Goal: Check status: Check status

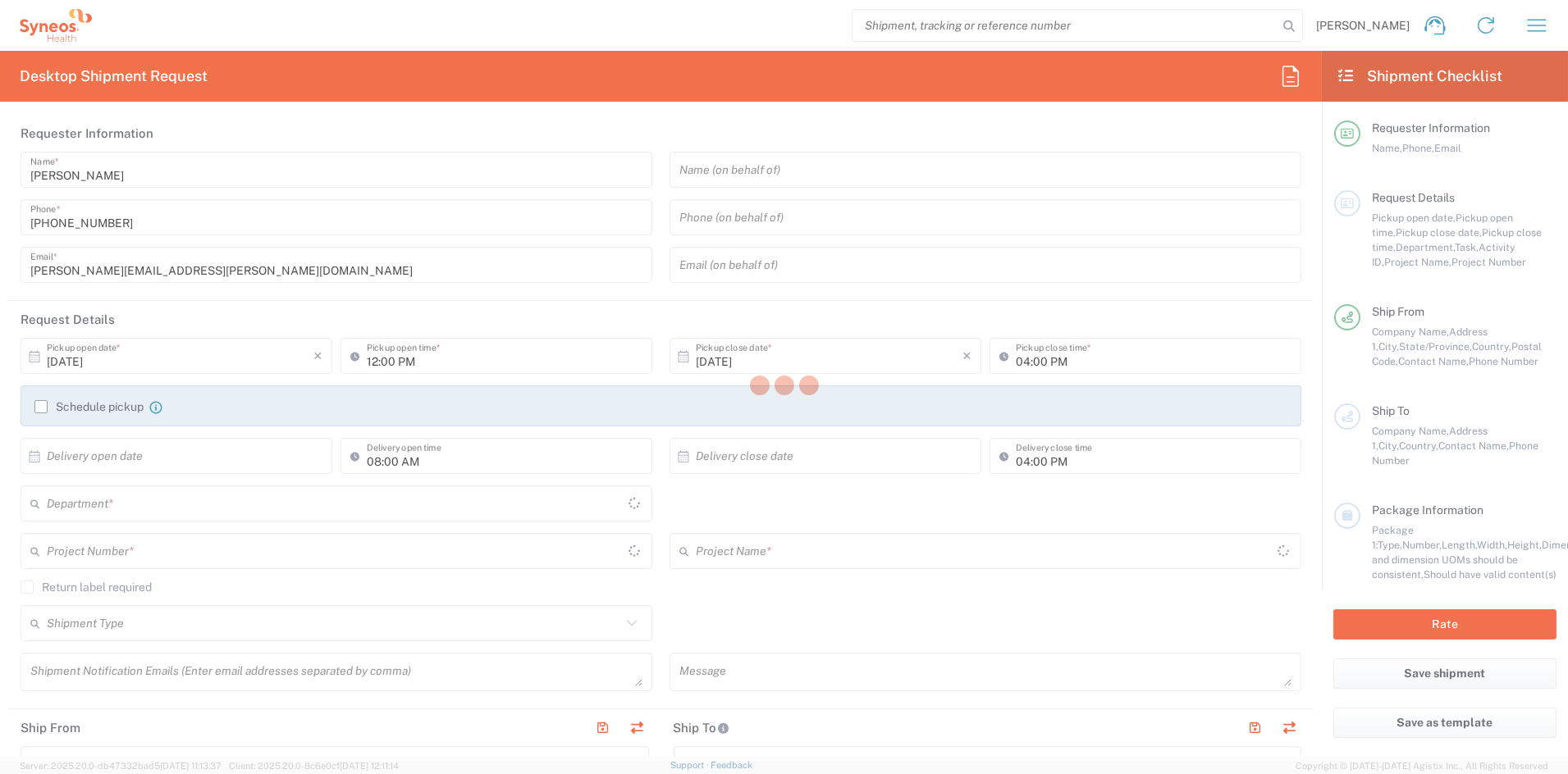
type input "[US_STATE]"
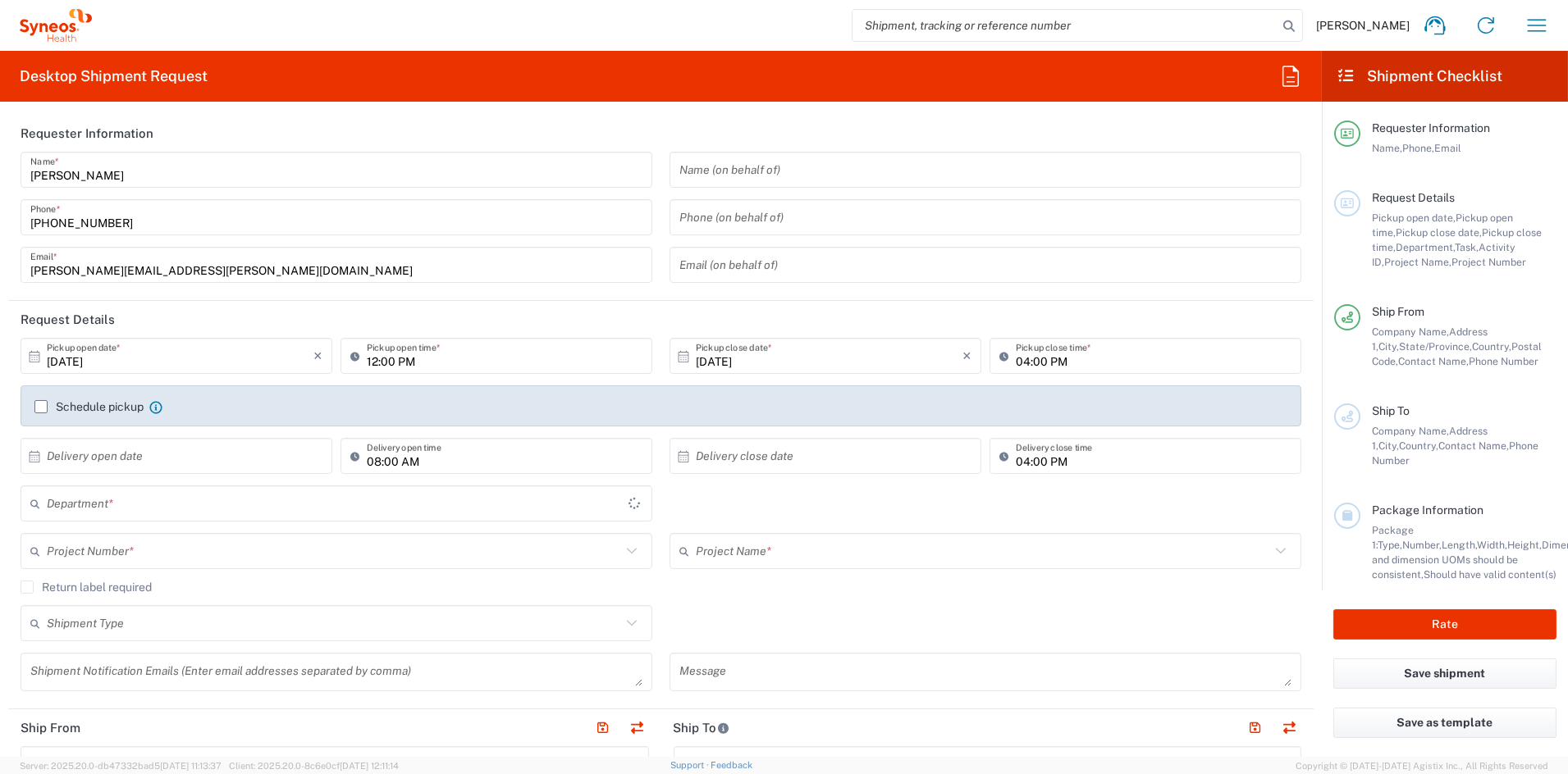
type input "[GEOGRAPHIC_DATA]"
type input "6156"
type input "Syneos Health Communications-[GEOGRAPHIC_DATA] [GEOGRAPHIC_DATA]"
click at [1544, 20] on icon "button" at bounding box center [1536, 25] width 19 height 12
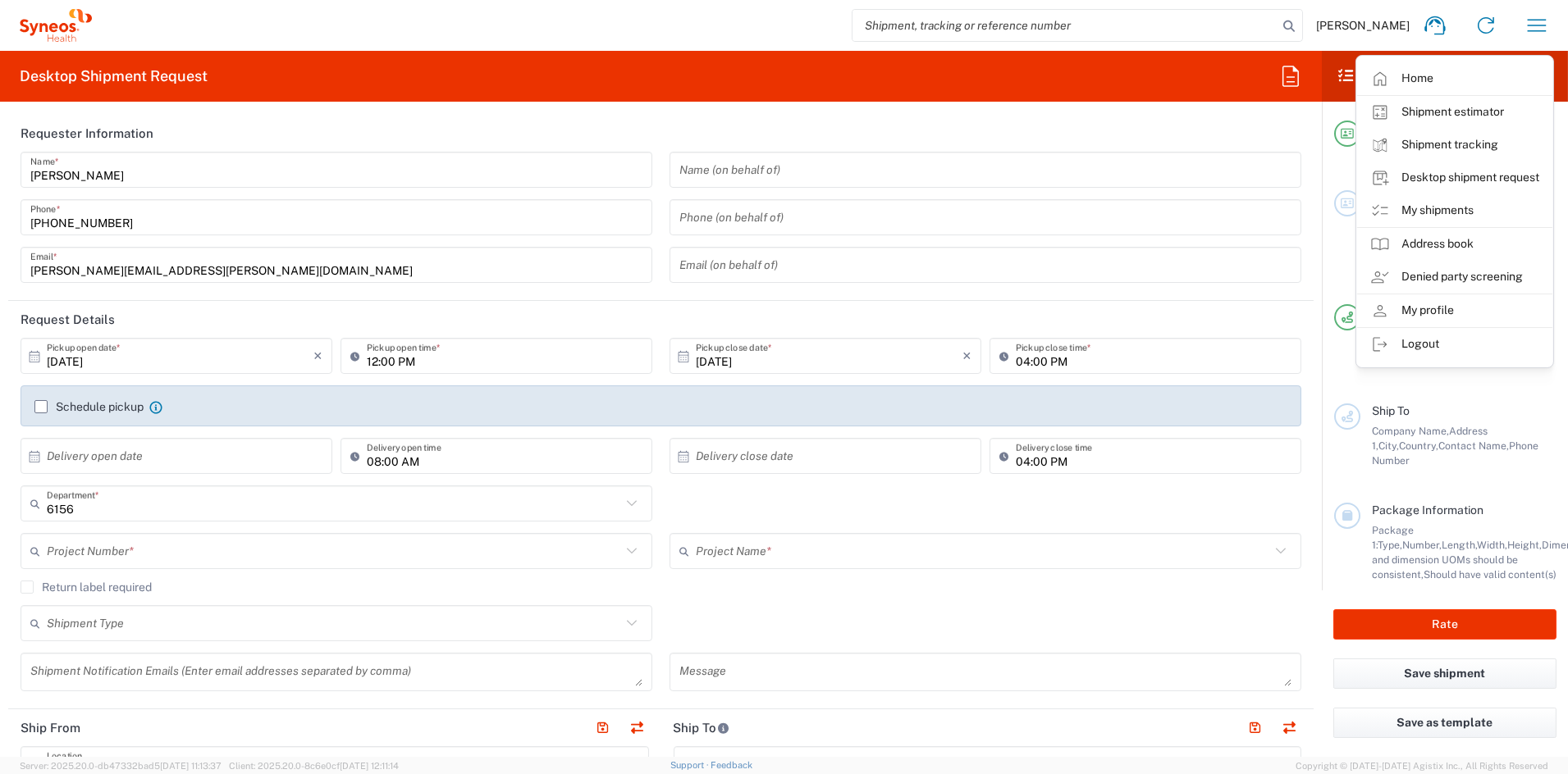
click at [1433, 207] on link "My shipments" at bounding box center [1454, 211] width 195 height 33
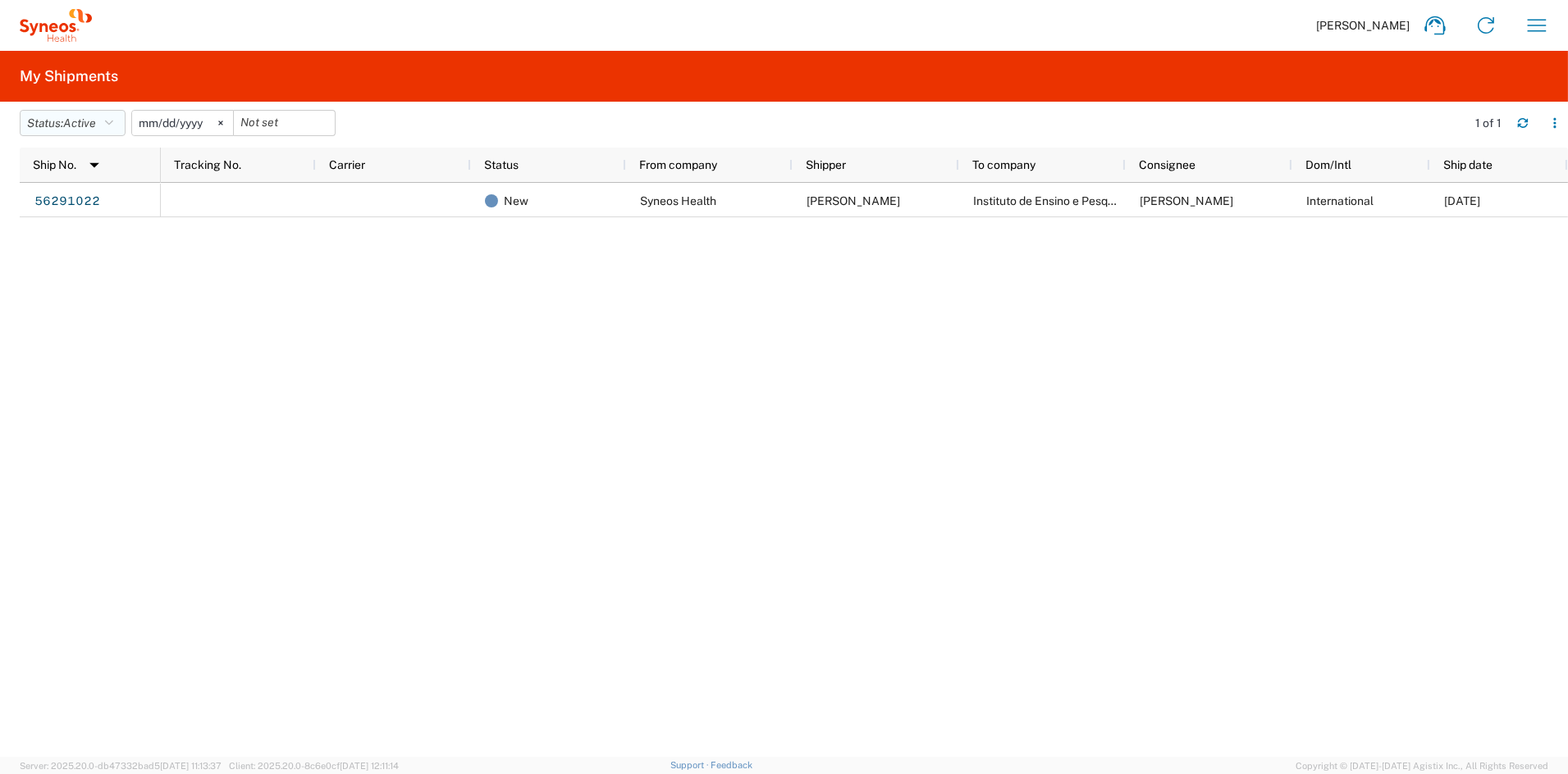
click at [78, 125] on span "Active" at bounding box center [80, 123] width 33 height 13
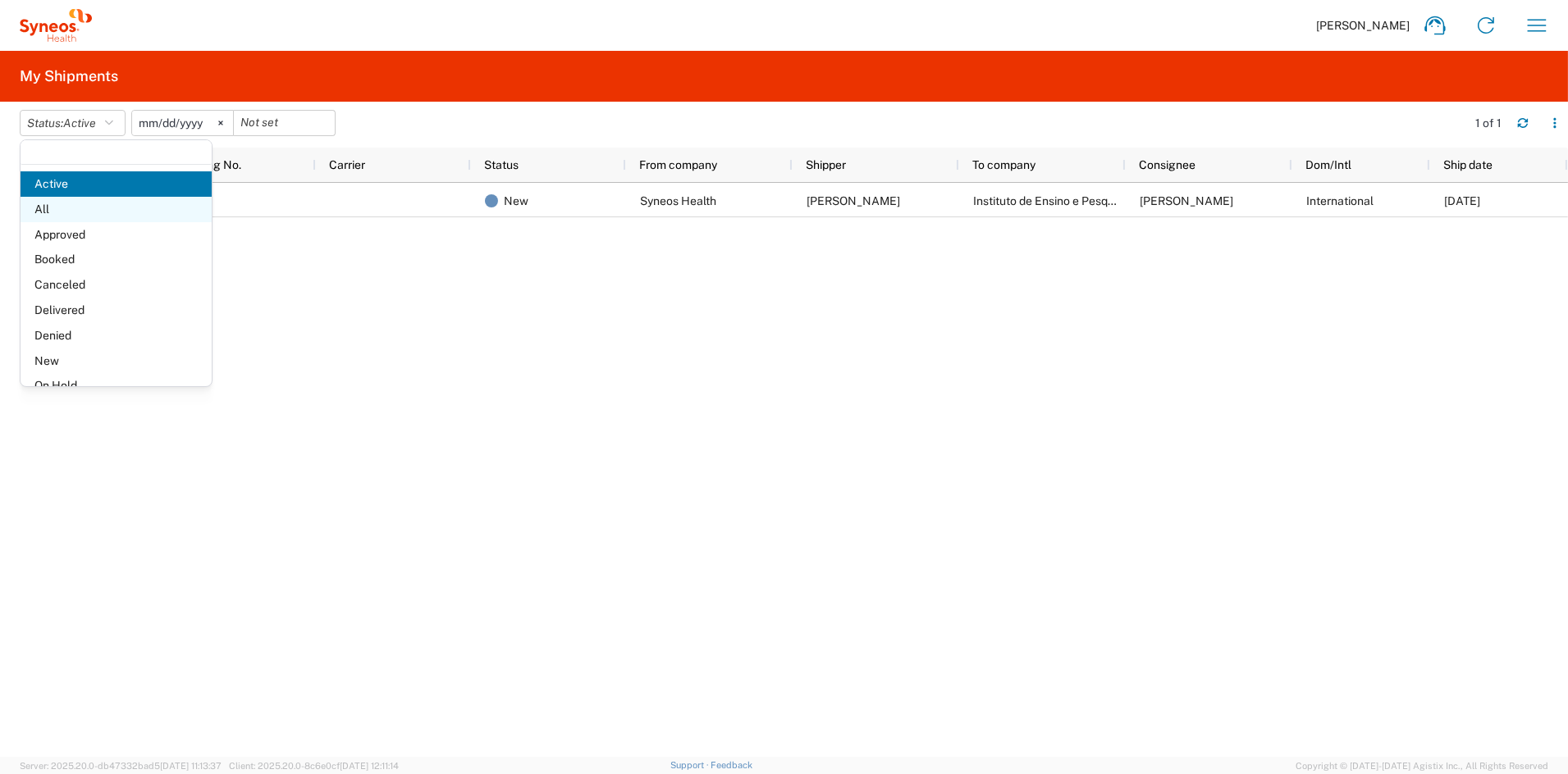
click at [78, 213] on span "All" at bounding box center [116, 209] width 191 height 26
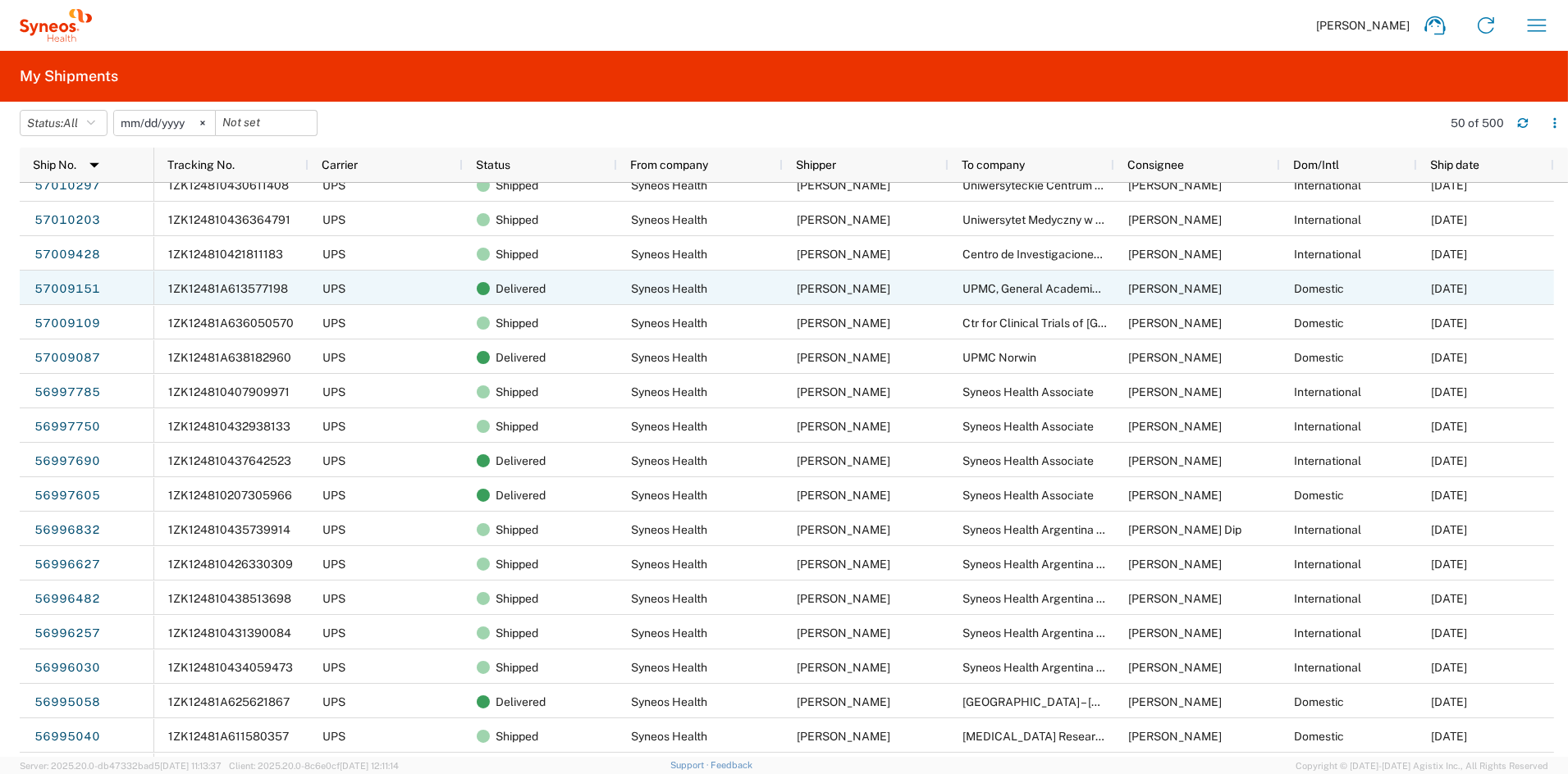
scroll to position [157, 0]
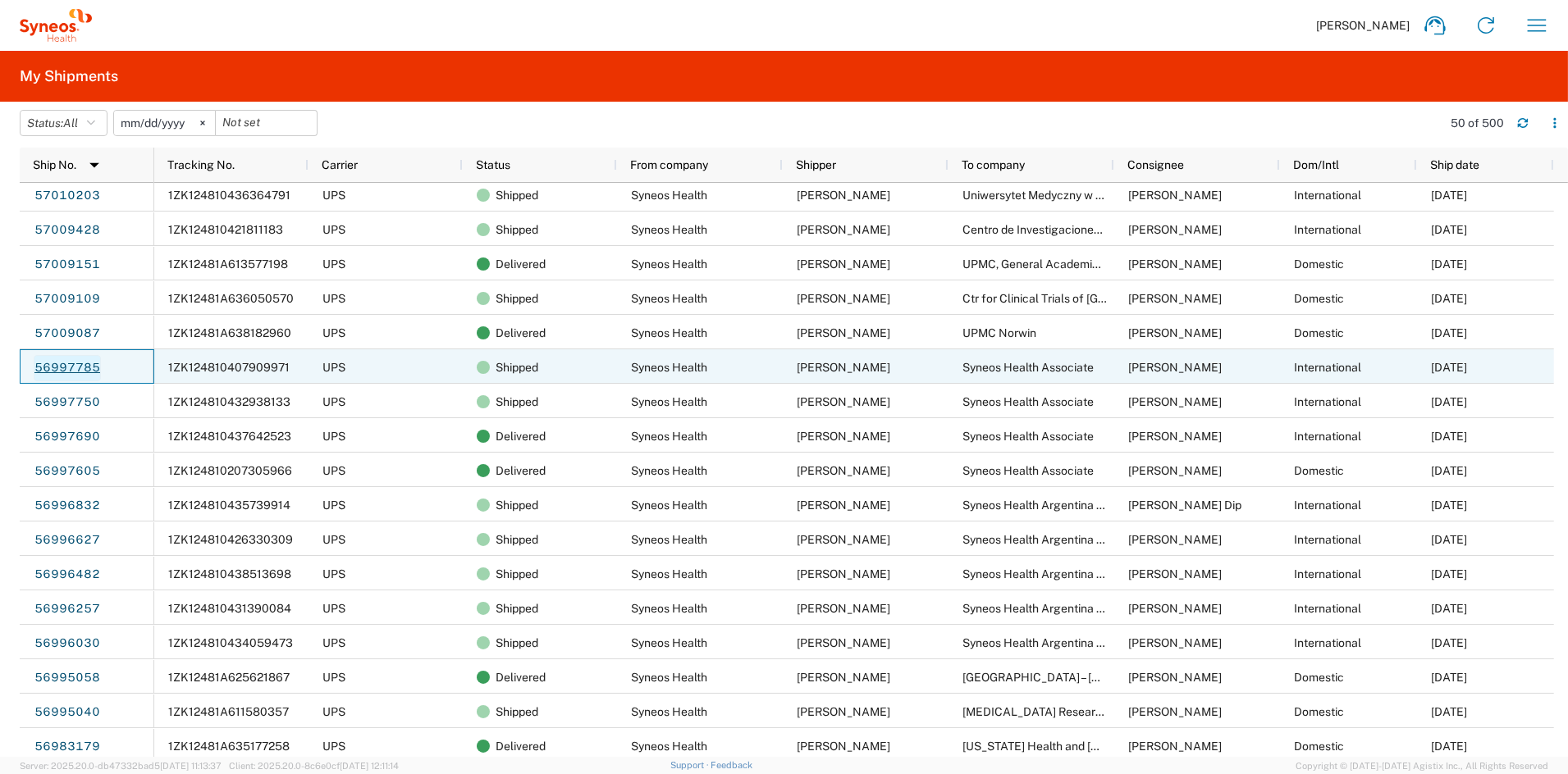
click at [78, 365] on link "56997785" at bounding box center [66, 369] width 67 height 27
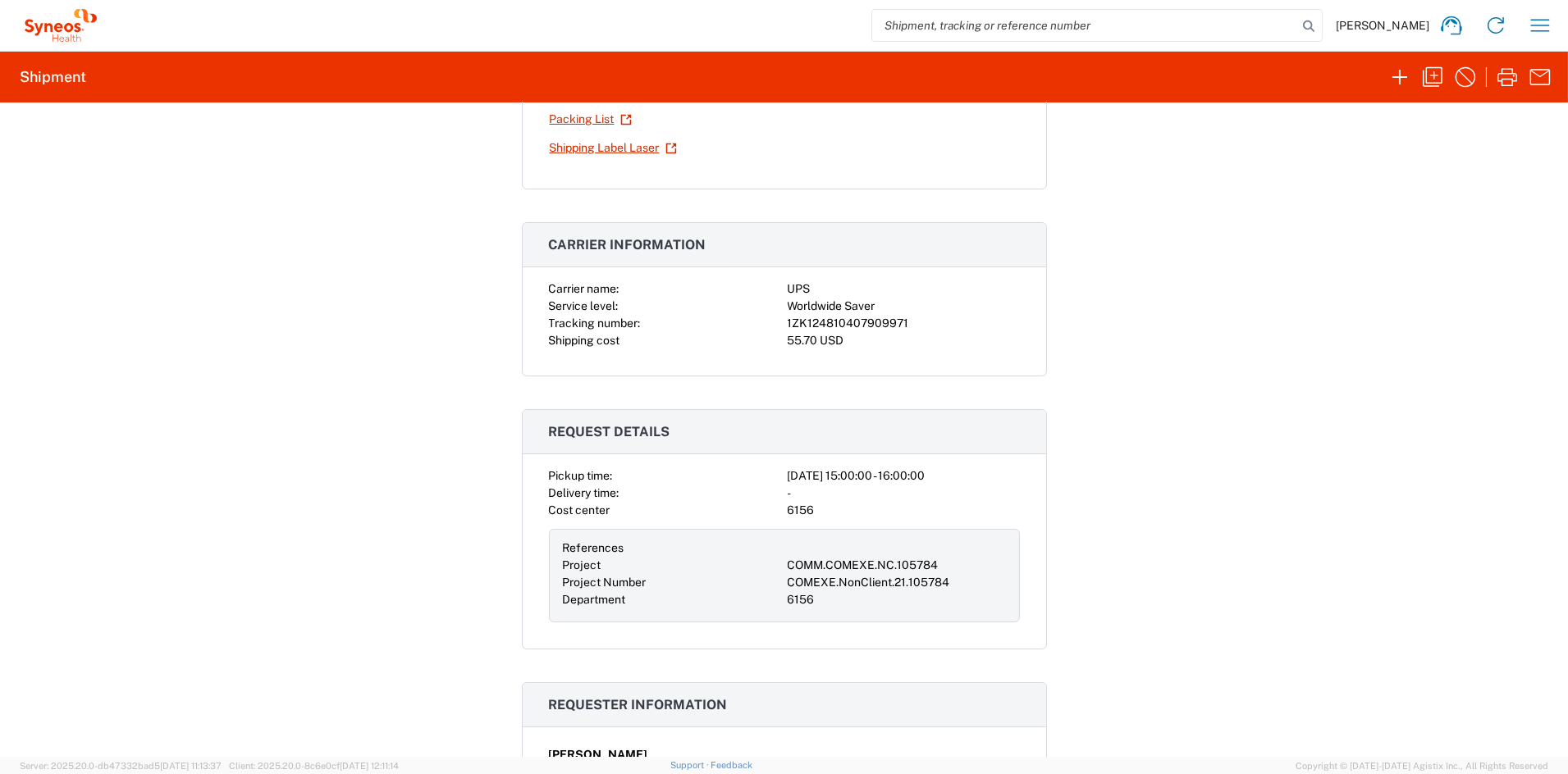
click at [960, 316] on div "1ZK124810407909971" at bounding box center [904, 323] width 233 height 17
drag, startPoint x: 914, startPoint y: 320, endPoint x: 763, endPoint y: 317, distance: 151.0
click at [763, 317] on div "Carrier name: UPS Service level: Worldwide Saver Tracking number: 1ZK1248104079…" at bounding box center [784, 315] width 471 height 69
copy div "1ZK124810407909971"
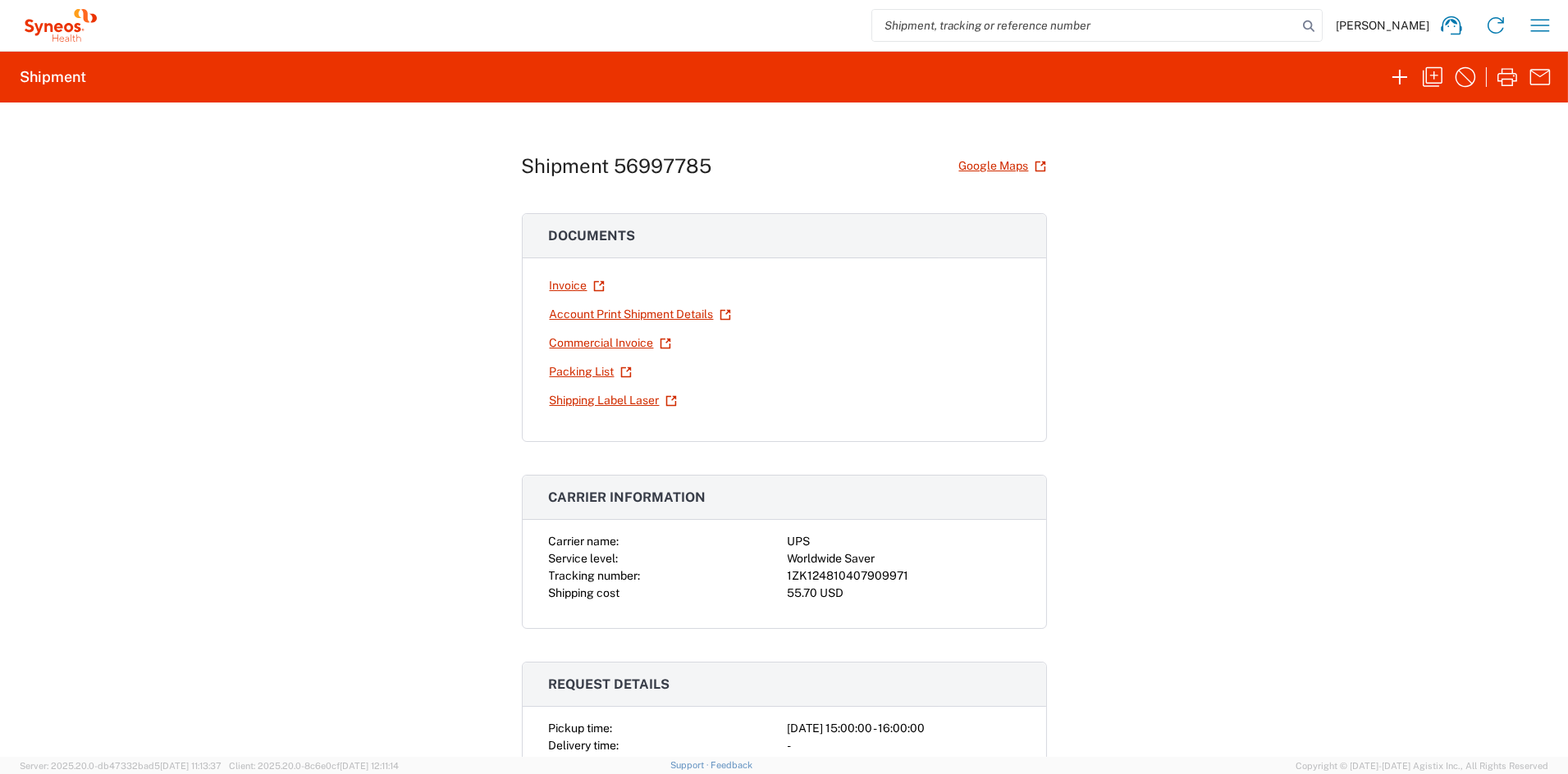
drag, startPoint x: 300, startPoint y: 189, endPoint x: 344, endPoint y: 199, distance: 45.1
click at [301, 189] on div "Shipment 56997785 Google Maps Documents Invoice Account Print Shipment Details …" at bounding box center [784, 429] width 1568 height 654
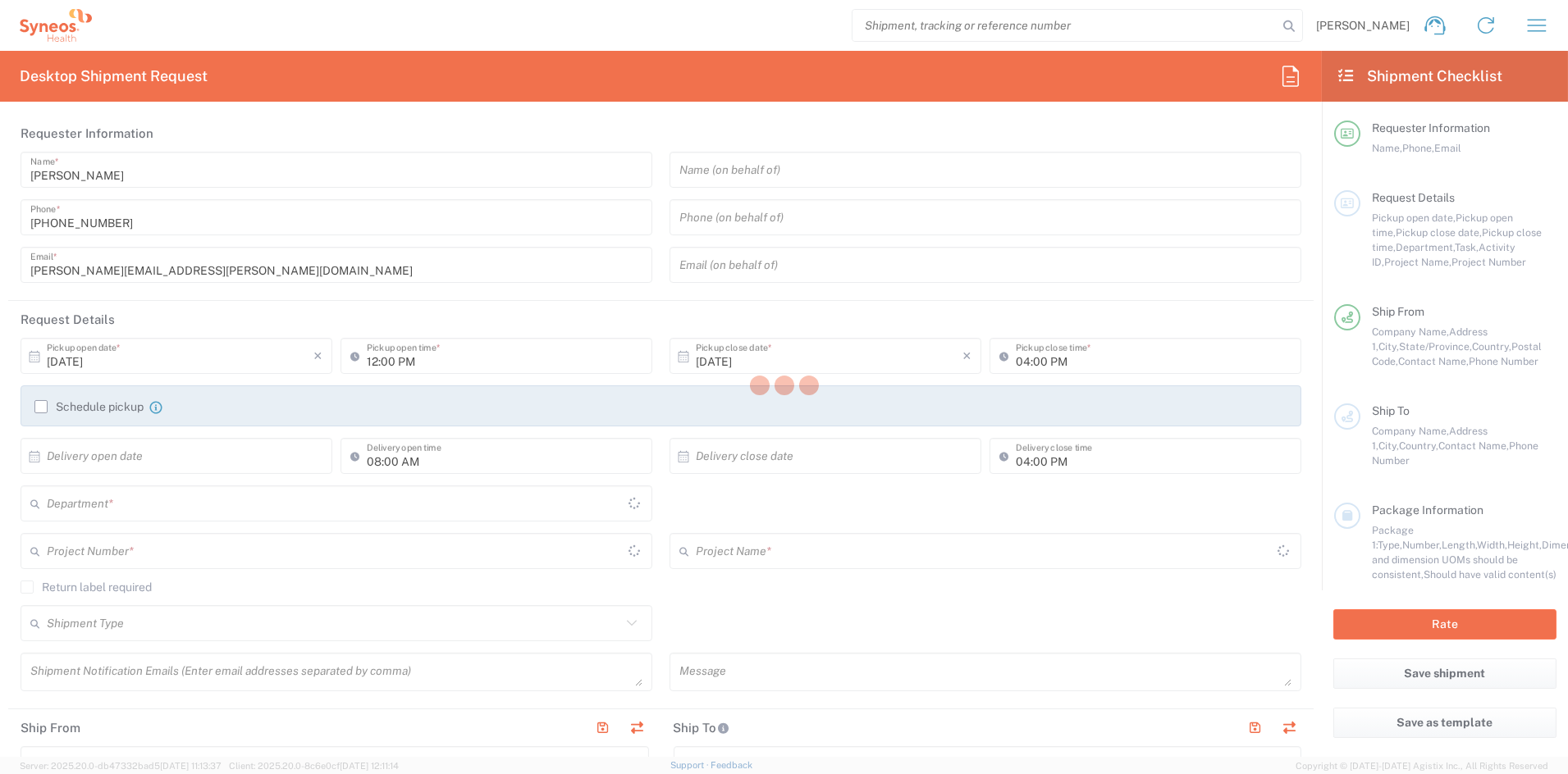
type input "[US_STATE]"
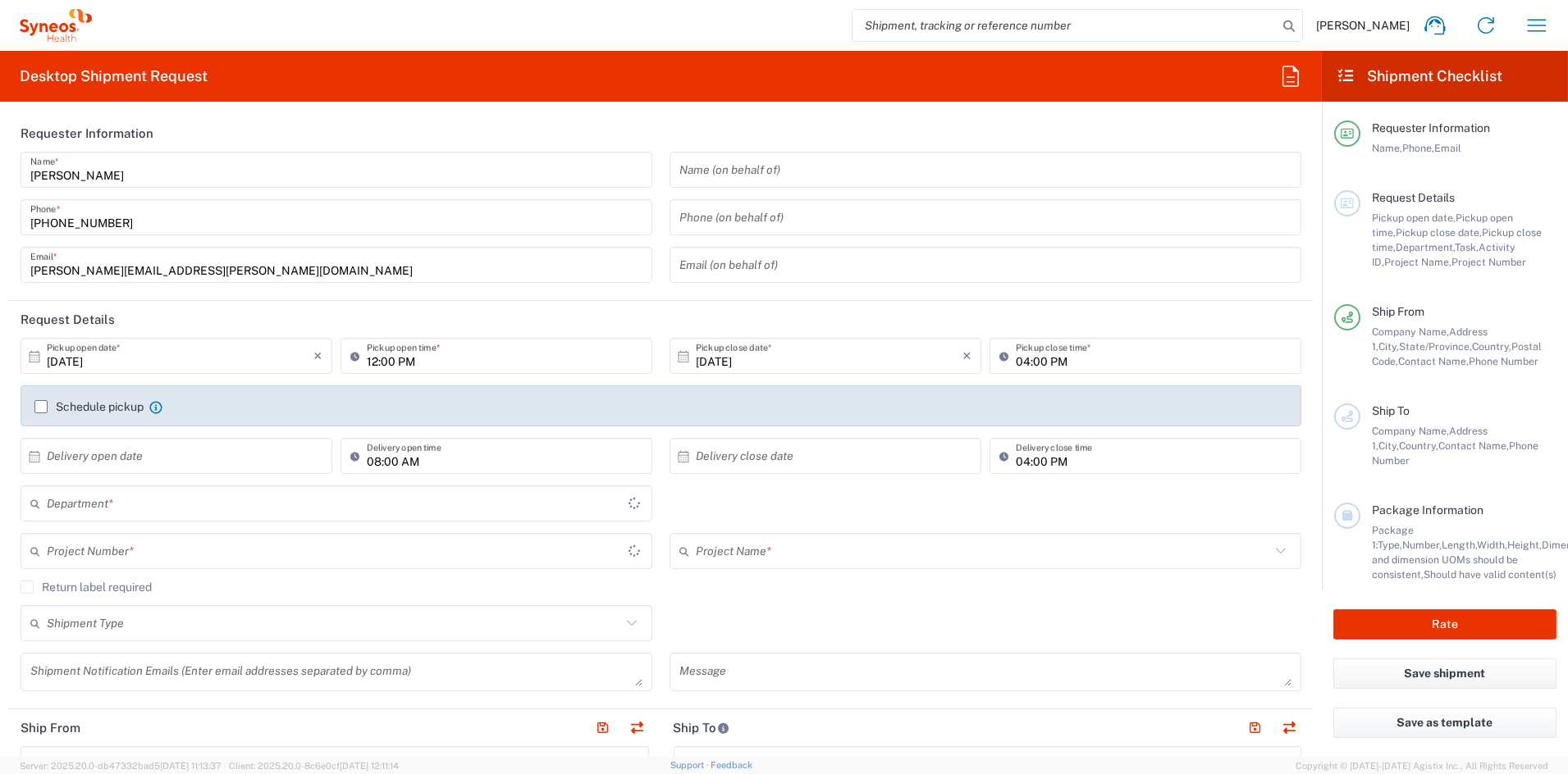
type input "[GEOGRAPHIC_DATA]"
type input "6156"
click at [1547, 18] on icon "button" at bounding box center [1536, 26] width 27 height 27
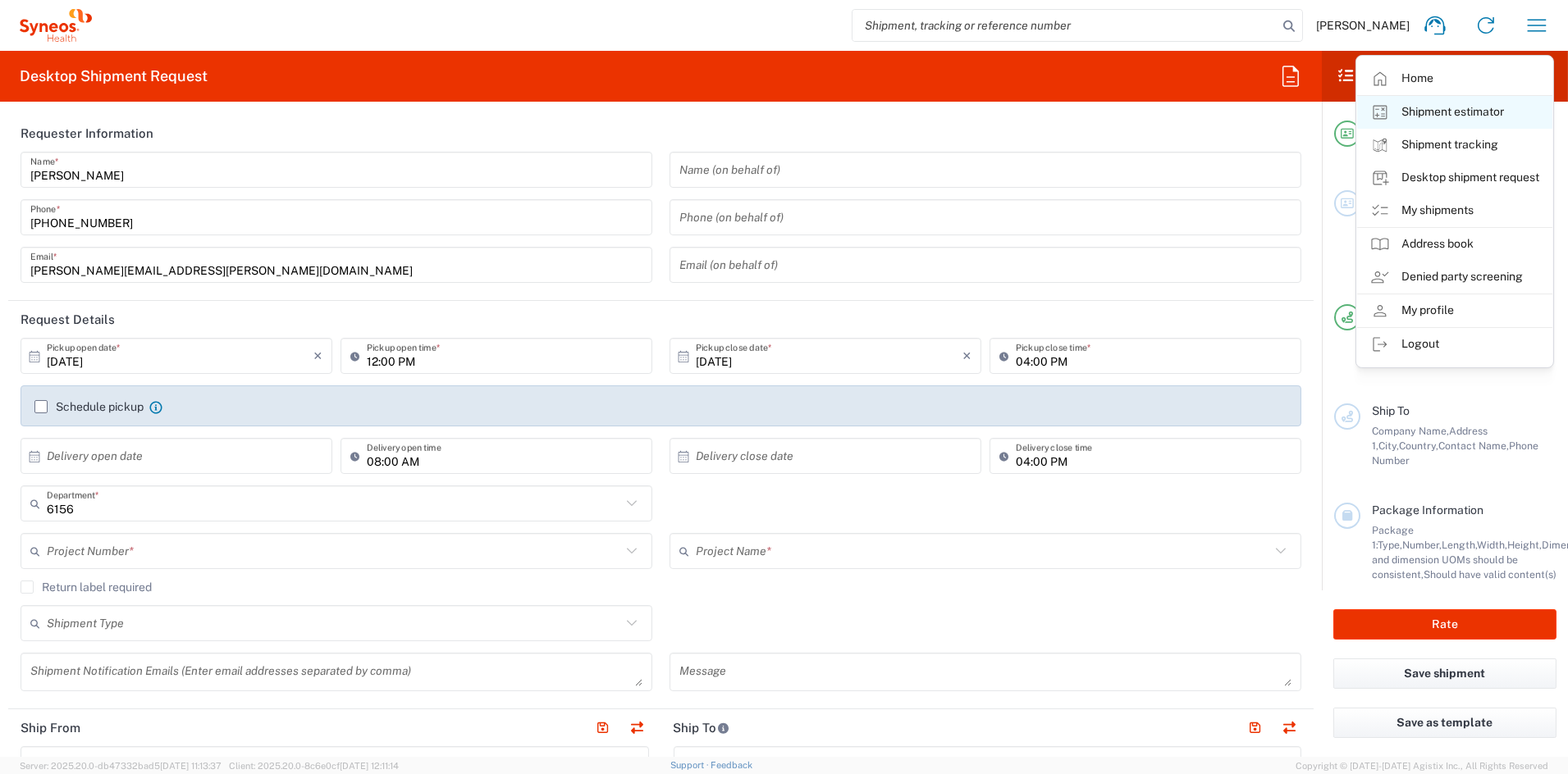
type input "Syneos Health Communications-[GEOGRAPHIC_DATA] [GEOGRAPHIC_DATA]"
click at [1433, 217] on link "My shipments" at bounding box center [1454, 211] width 195 height 33
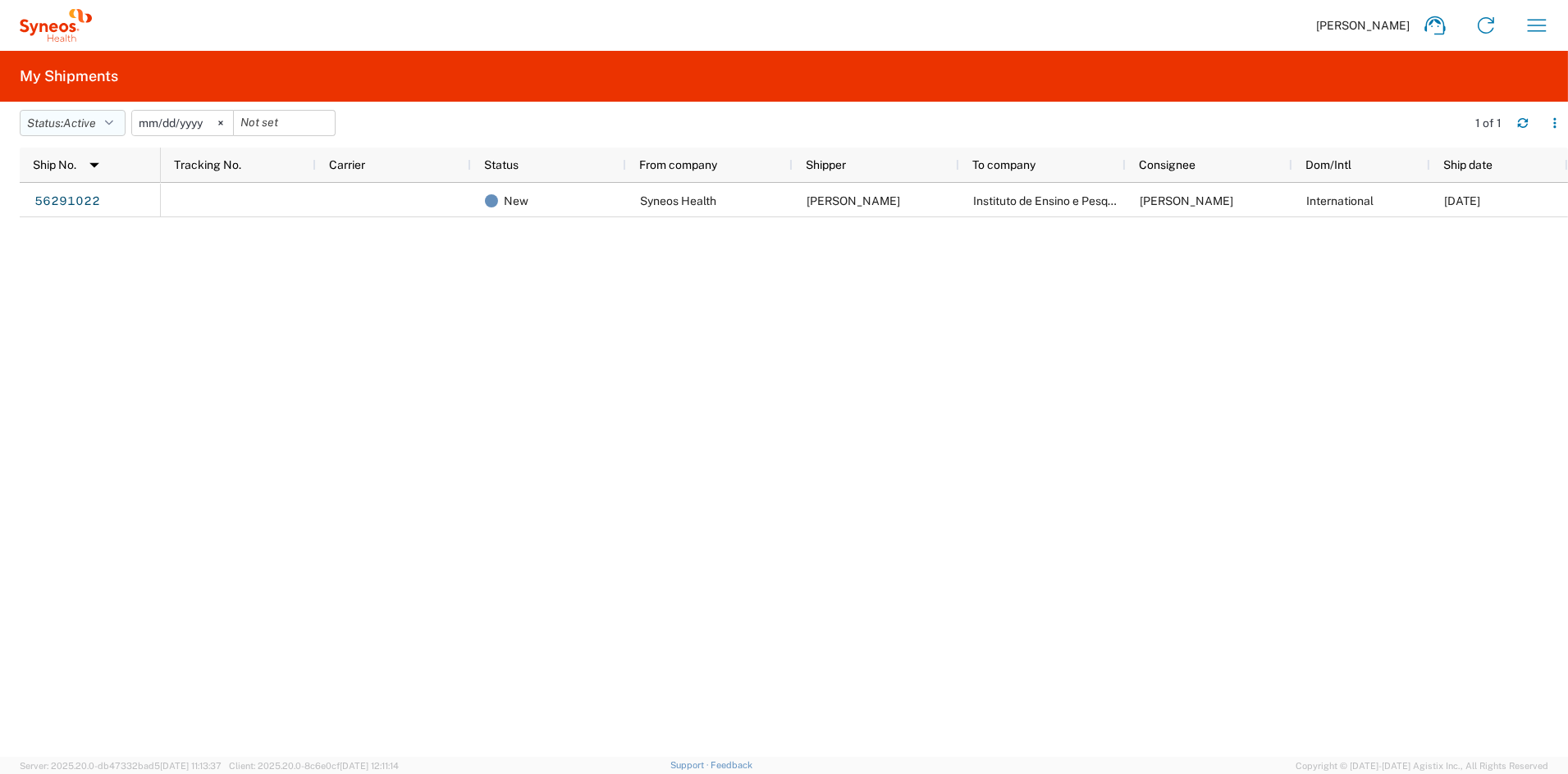
click at [86, 128] on span "Active" at bounding box center [80, 123] width 33 height 13
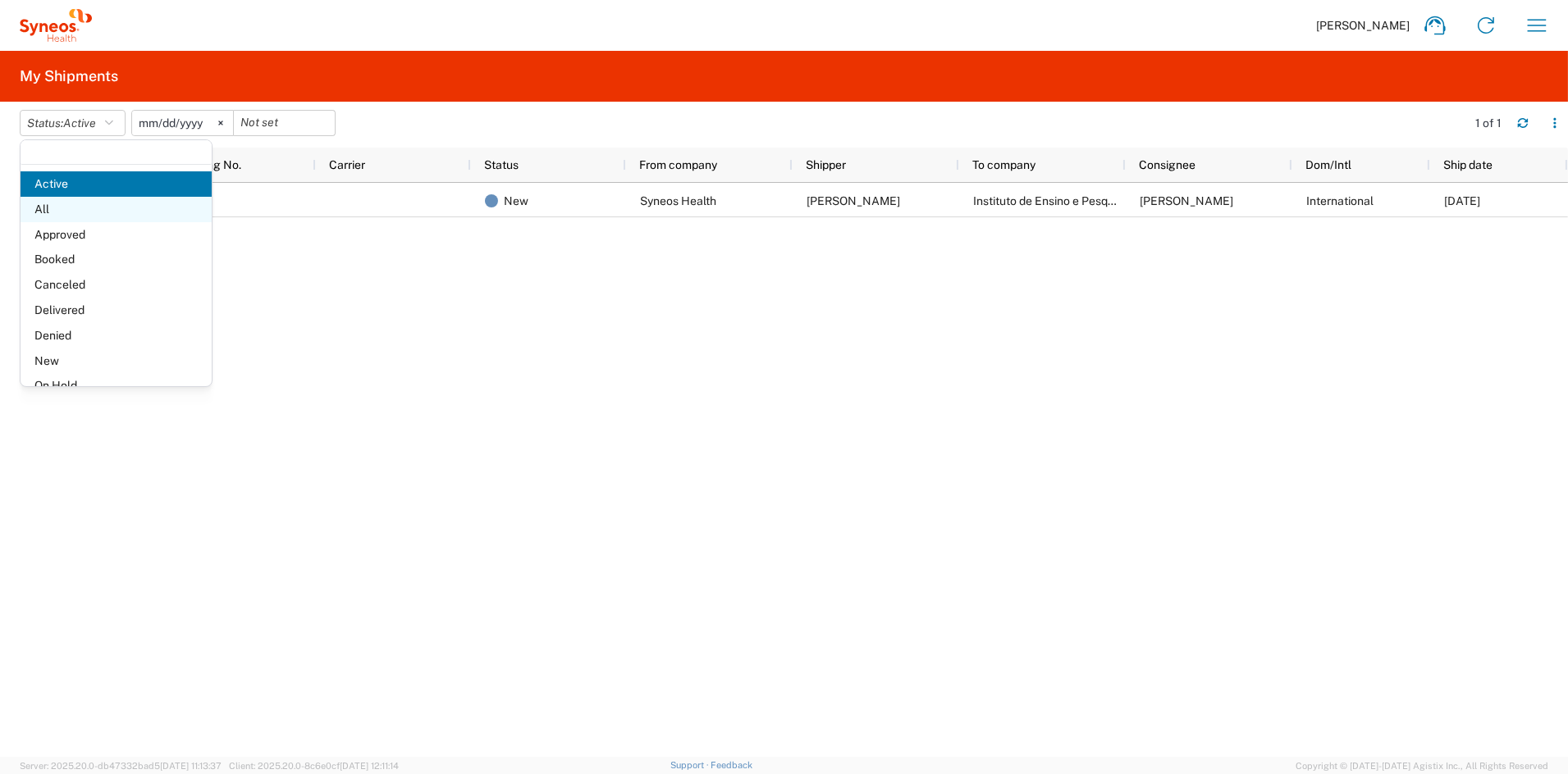
click at [119, 216] on span "All" at bounding box center [116, 209] width 191 height 26
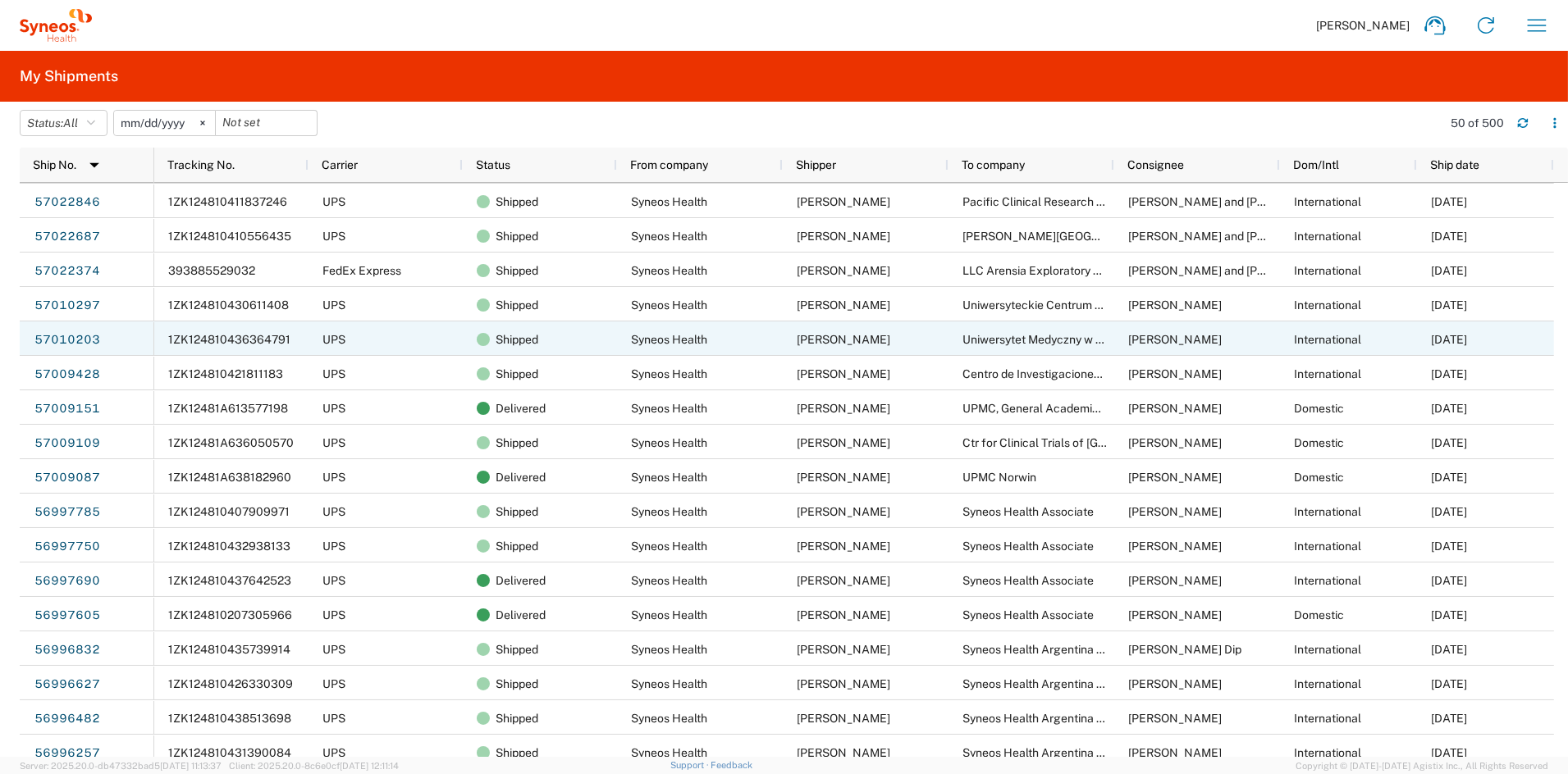
scroll to position [37, 0]
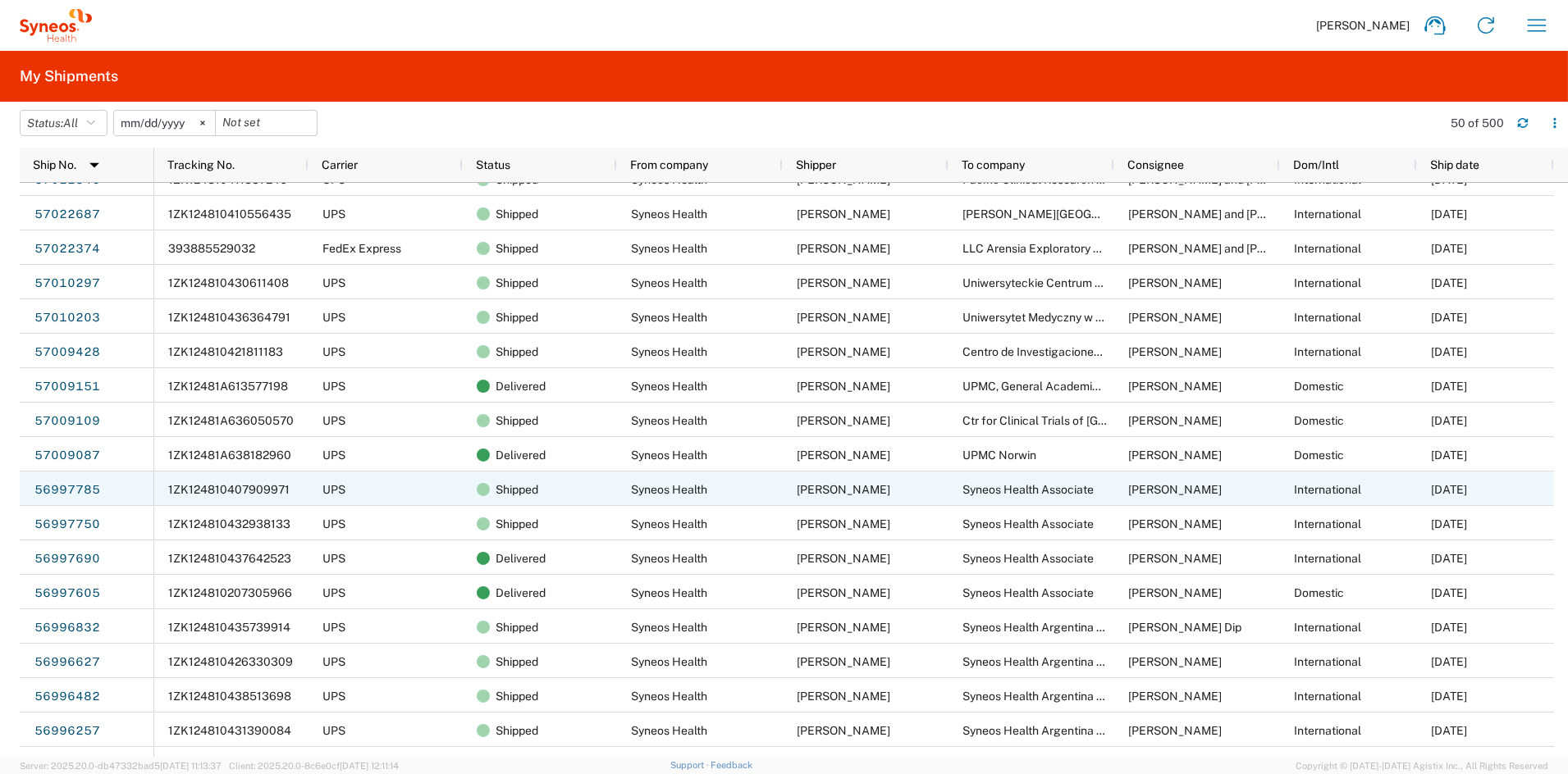
click at [66, 487] on link "56997785" at bounding box center [66, 491] width 67 height 27
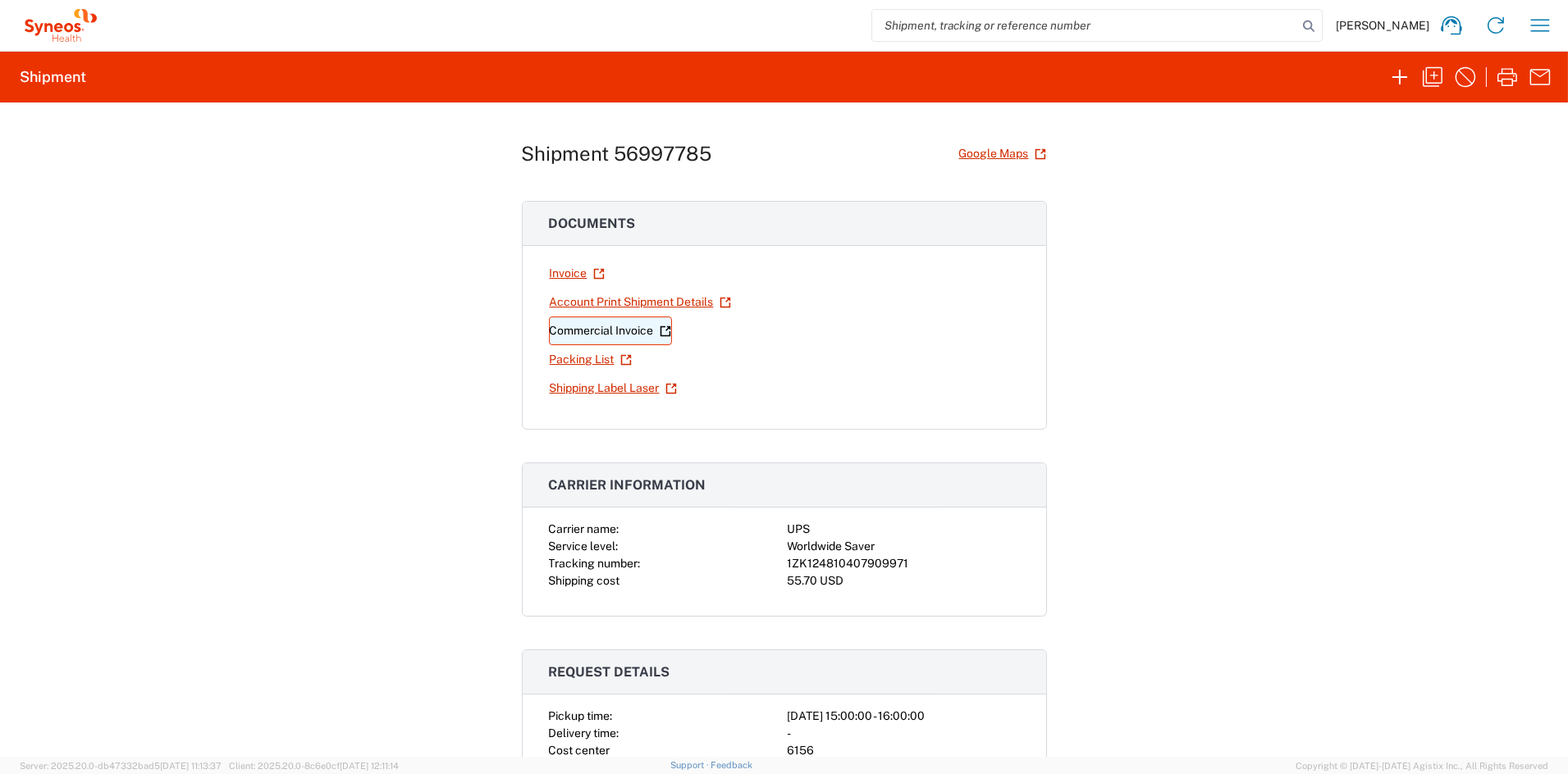
click at [582, 327] on link "Commercial Invoice" at bounding box center [610, 331] width 123 height 29
